Goal: Task Accomplishment & Management: Manage account settings

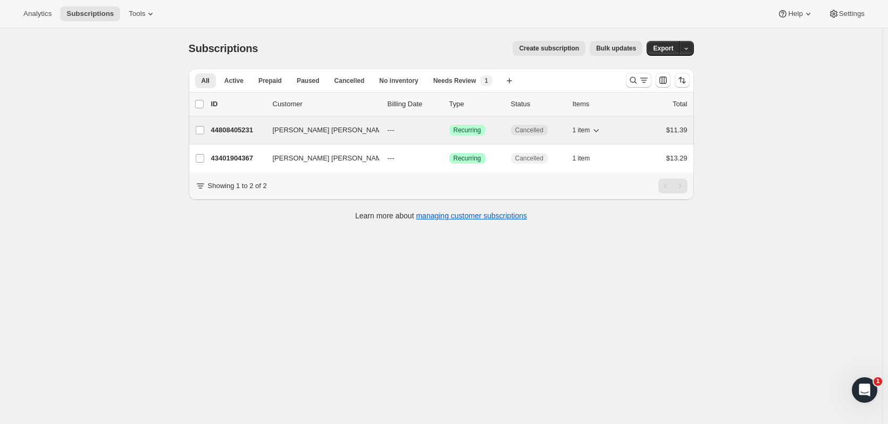
click at [231, 129] on p "44808405231" at bounding box center [237, 130] width 53 height 11
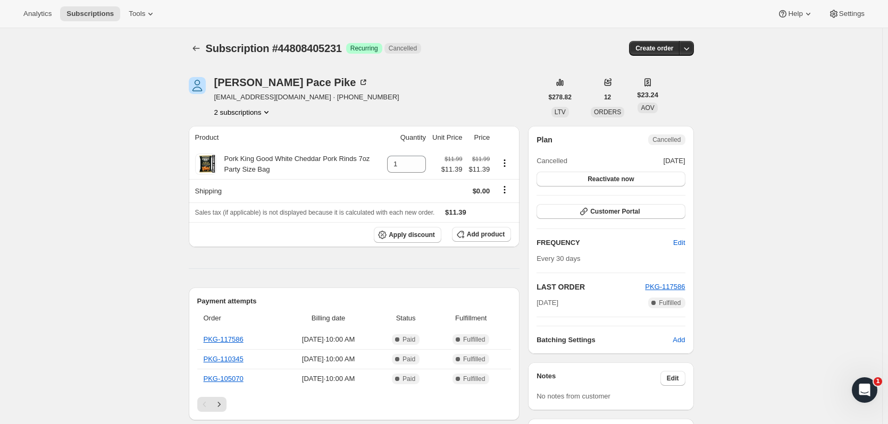
click at [195, 48] on icon "Subscriptions" at bounding box center [196, 48] width 11 height 11
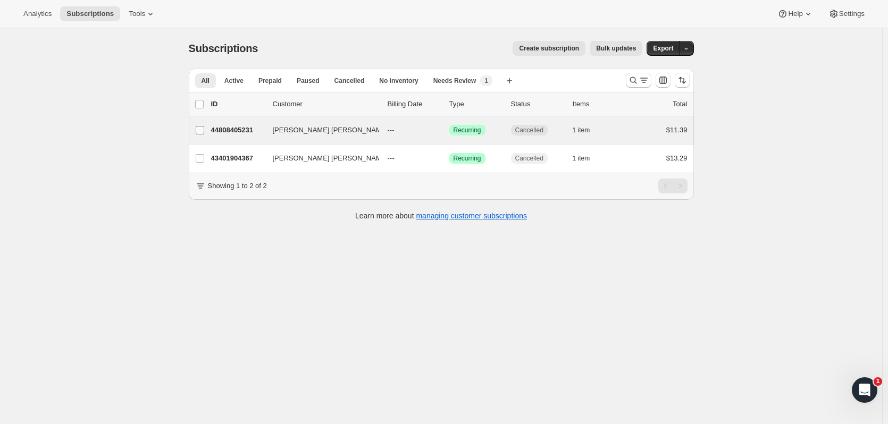
click at [203, 132] on input "[PERSON_NAME] [PERSON_NAME]" at bounding box center [200, 130] width 9 height 9
checkbox input "true"
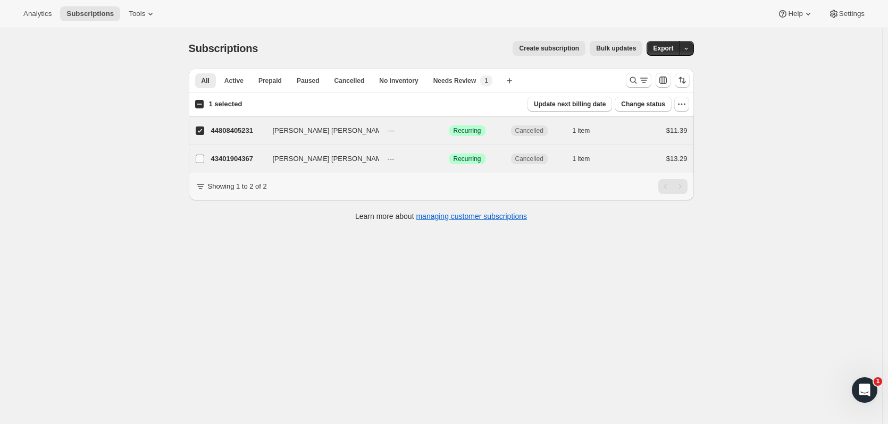
click at [204, 159] on input "[PERSON_NAME] [PERSON_NAME]" at bounding box center [200, 159] width 9 height 9
checkbox input "true"
click at [694, 54] on button "button" at bounding box center [686, 48] width 15 height 15
click at [729, 62] on div "Subscriptions. This page is ready Subscriptions Create subscription Bulk update…" at bounding box center [441, 240] width 882 height 424
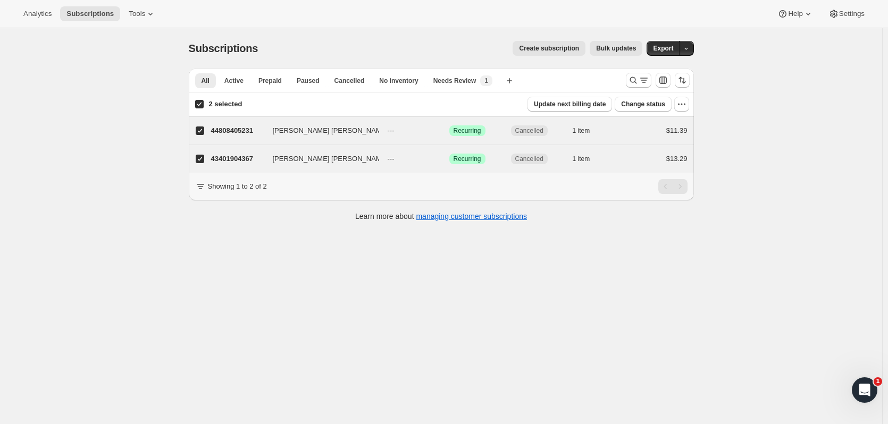
click at [638, 53] on button "Bulk updates" at bounding box center [616, 48] width 53 height 15
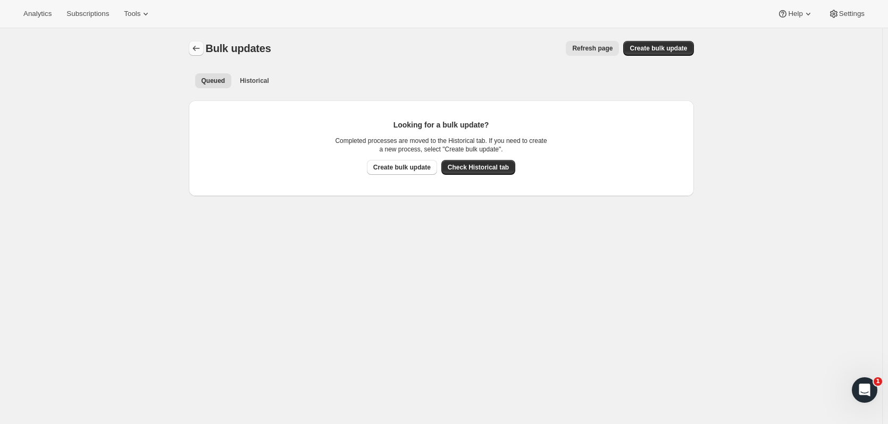
click at [197, 47] on icon "Bulk updates" at bounding box center [196, 48] width 7 height 5
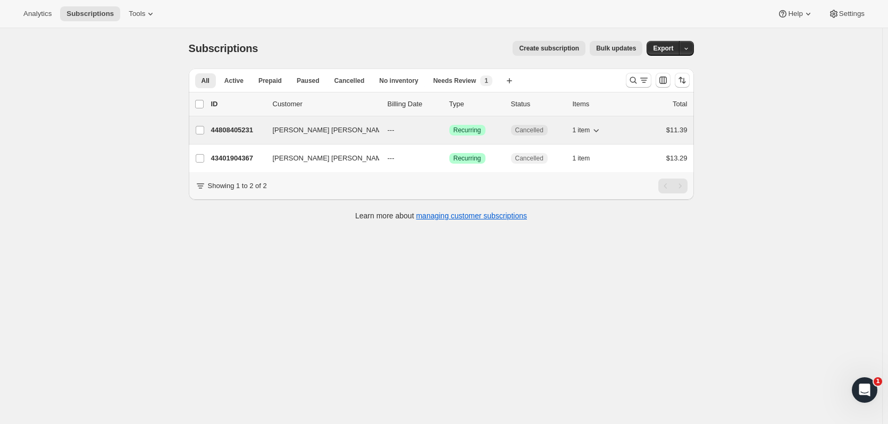
click at [234, 130] on p "44808405231" at bounding box center [237, 130] width 53 height 11
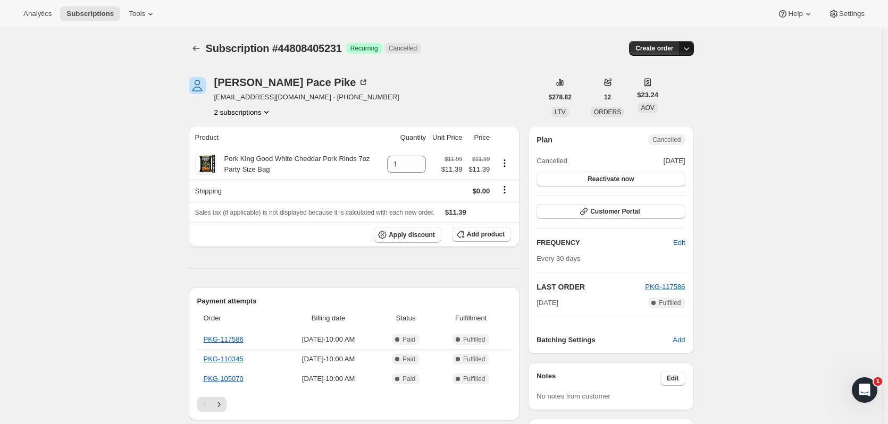
click at [690, 48] on icon "button" at bounding box center [686, 48] width 11 height 11
click at [196, 51] on icon "Subscriptions" at bounding box center [196, 48] width 11 height 11
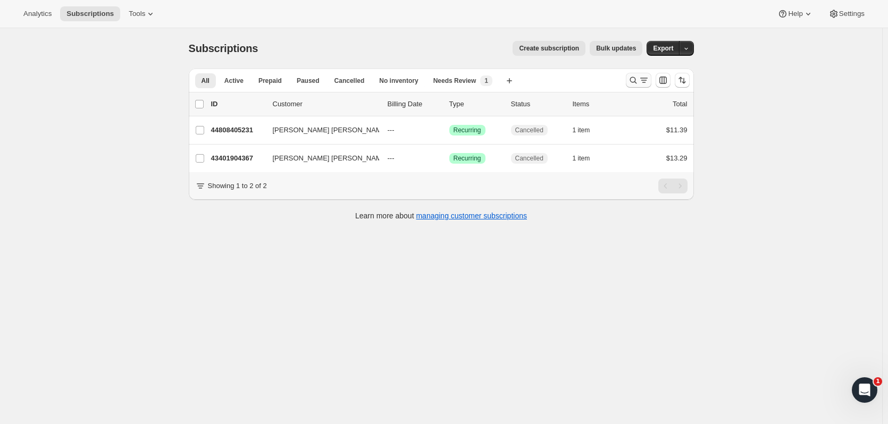
click at [645, 82] on icon "Search and filter results" at bounding box center [644, 80] width 11 height 11
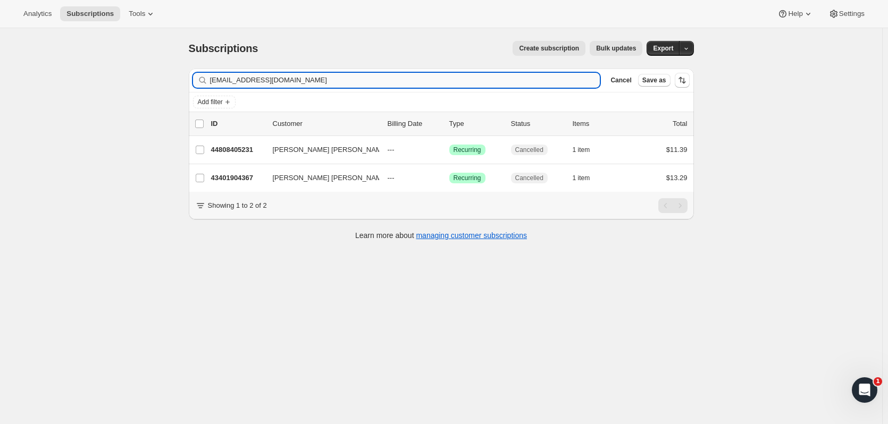
click at [442, 75] on input "[EMAIL_ADDRESS][DOMAIN_NAME]" at bounding box center [405, 80] width 390 height 15
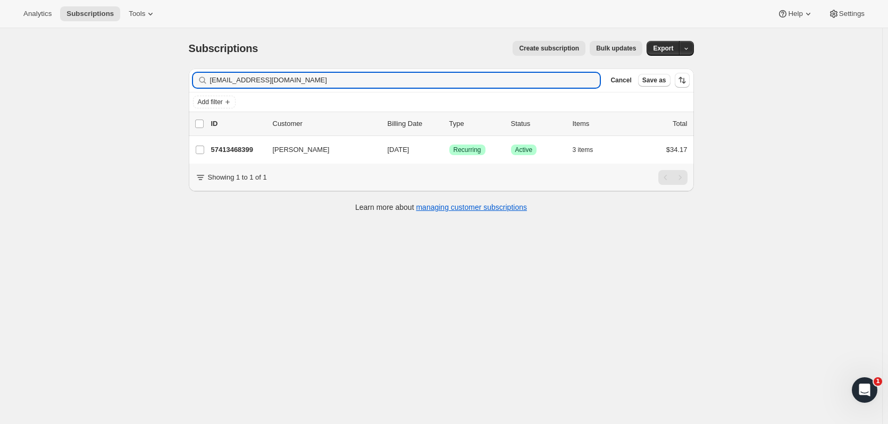
type input "[EMAIL_ADDRESS][DOMAIN_NAME]"
click at [545, 287] on div "Subscriptions. This page is ready Subscriptions Create subscription Bulk update…" at bounding box center [441, 240] width 882 height 424
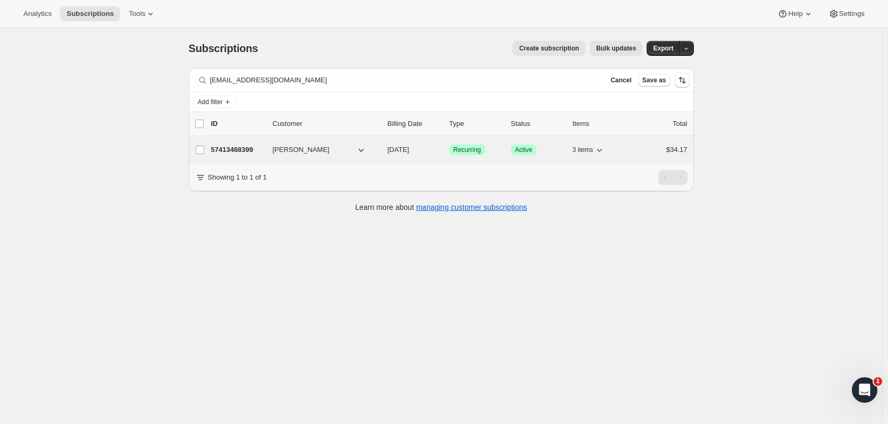
click at [248, 153] on p "57413468399" at bounding box center [237, 150] width 53 height 11
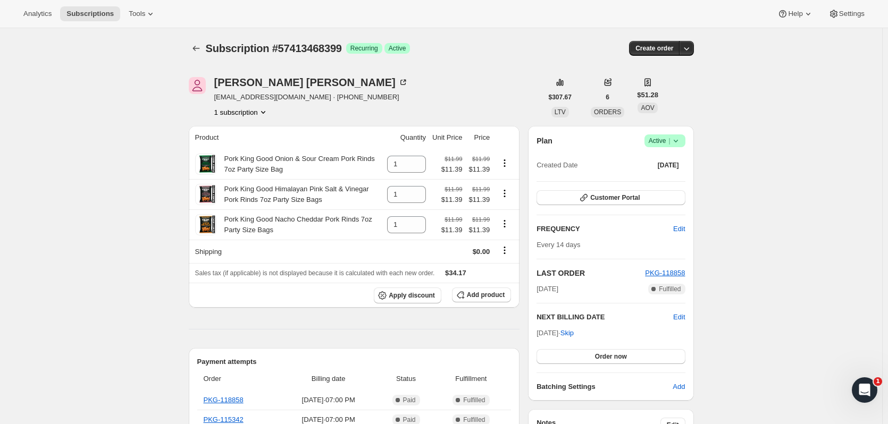
click at [681, 138] on icon at bounding box center [676, 141] width 11 height 11
click at [676, 178] on span "Cancel subscription" at bounding box center [668, 180] width 60 height 8
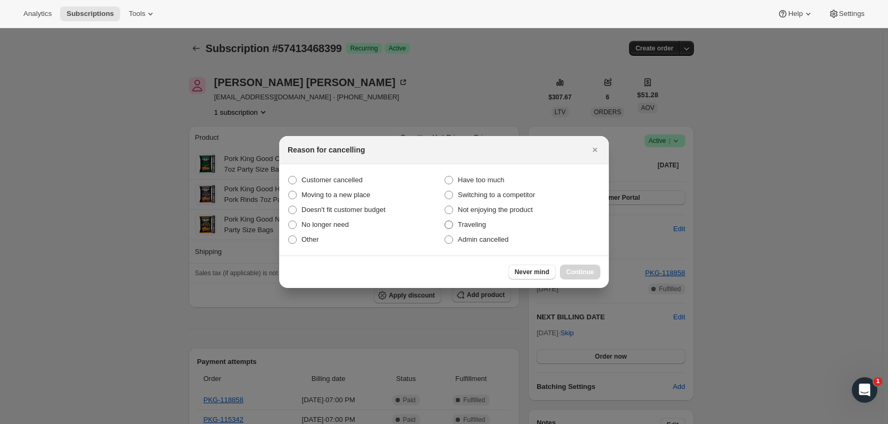
click at [468, 226] on span "Traveling" at bounding box center [472, 225] width 28 height 8
click at [445, 221] on input "Traveling" at bounding box center [445, 221] width 1 height 1
radio input "true"
click at [580, 275] on span "Continue" at bounding box center [580, 272] width 28 height 9
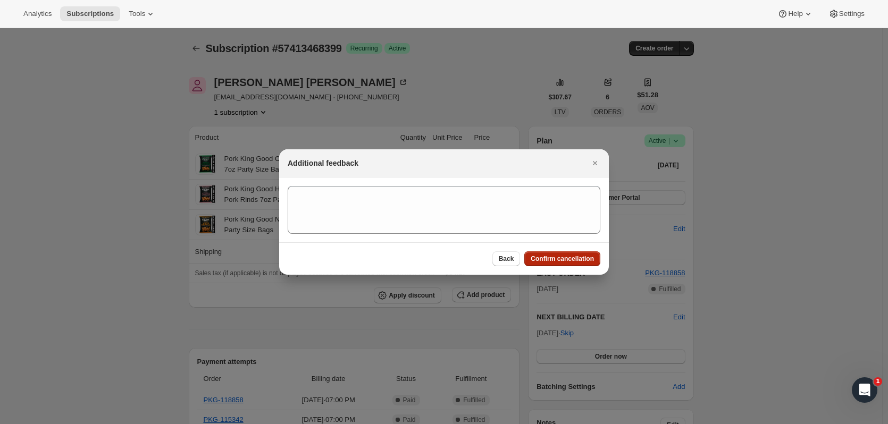
click at [550, 257] on span "Confirm cancellation" at bounding box center [562, 259] width 63 height 9
